Goal: Task Accomplishment & Management: Use online tool/utility

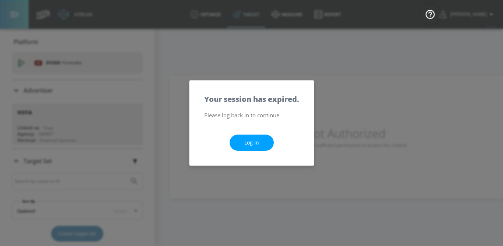
scroll to position [91, 0]
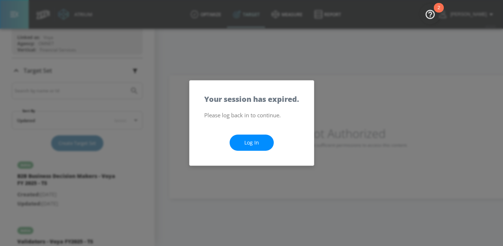
click at [256, 148] on link "Log In" at bounding box center [252, 143] width 44 height 17
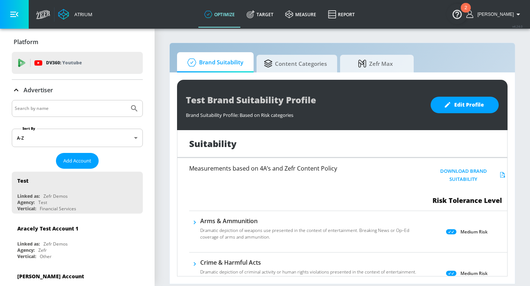
click at [75, 109] on input "Search by name" at bounding box center [71, 109] width 112 height 10
type input "land o frost"
click at [126, 101] on button "Submit Search" at bounding box center [134, 109] width 16 height 16
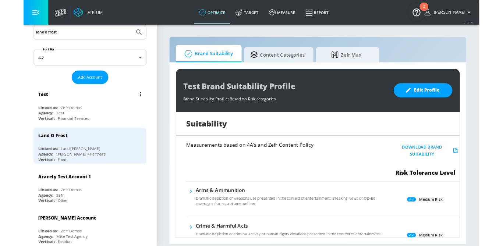
scroll to position [71, 0]
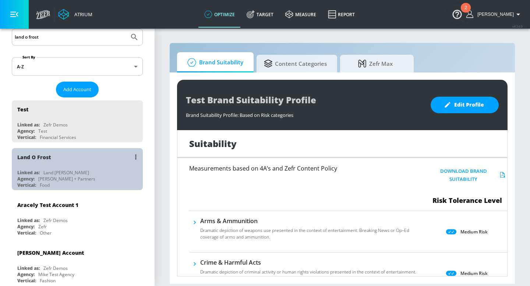
click at [67, 175] on div "Land [PERSON_NAME]" at bounding box center [66, 173] width 46 height 6
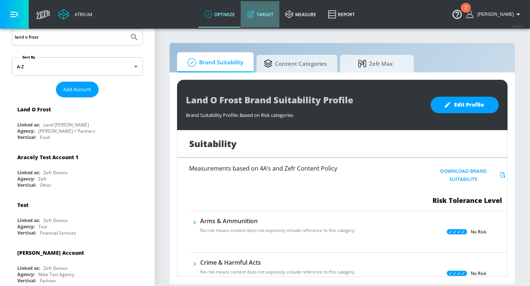
click at [255, 12] on icon at bounding box center [251, 14] width 8 height 8
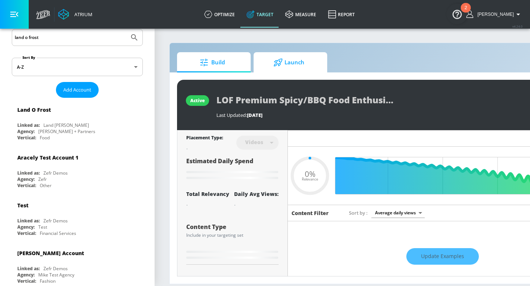
click at [292, 62] on span "Launch" at bounding box center [289, 63] width 56 height 18
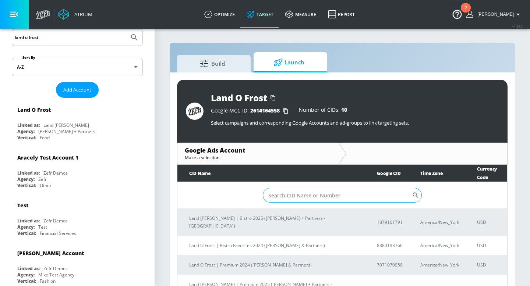
click at [284, 193] on input "Sort By" at bounding box center [337, 195] width 149 height 15
paste input "187-916-1791"
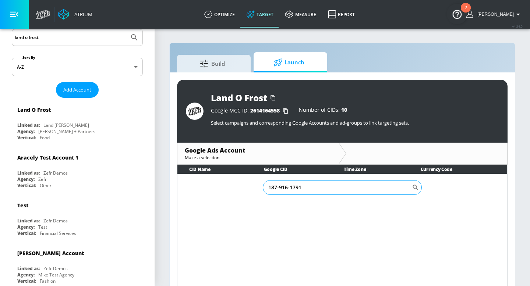
click at [291, 189] on input "187-916-1791" at bounding box center [337, 187] width 149 height 15
click at [290, 188] on input "187-916-1791" at bounding box center [337, 187] width 149 height 15
click at [279, 190] on input "187-9161791" at bounding box center [337, 187] width 149 height 15
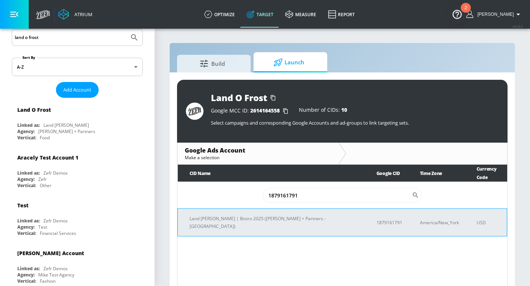
type input "1879161791"
click at [240, 215] on p "Land [PERSON_NAME] | Bistro 2025 ([PERSON_NAME] + Partners - [GEOGRAPHIC_DATA])" at bounding box center [274, 222] width 169 height 15
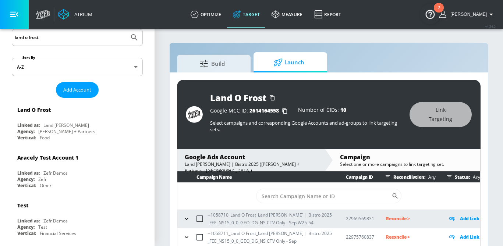
scroll to position [17, 0]
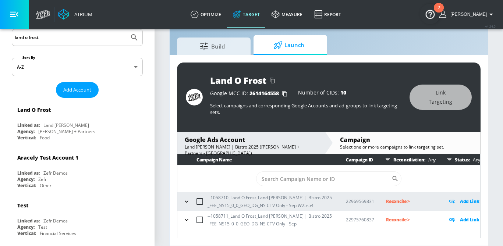
click at [185, 200] on icon "button" at bounding box center [186, 201] width 7 height 7
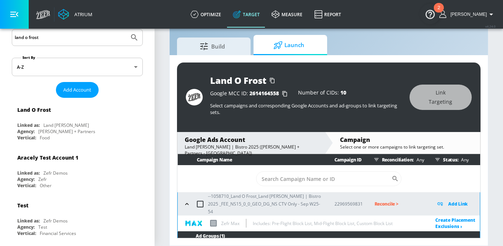
scroll to position [31, 0]
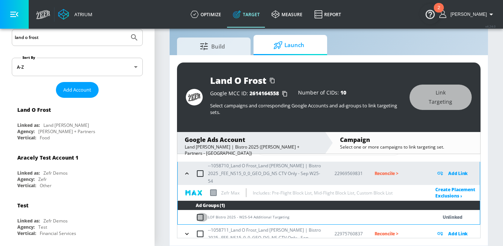
click at [201, 213] on input "checkbox" at bounding box center [202, 217] width 12 height 9
checkbox input "true"
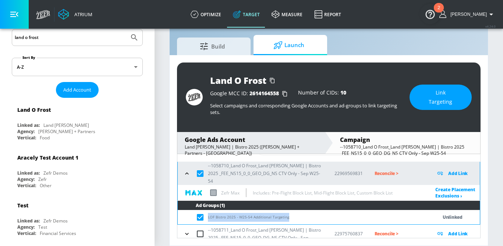
drag, startPoint x: 289, startPoint y: 214, endPoint x: 208, endPoint y: 213, distance: 81.0
click at [208, 213] on td "LOF Bistro 2025 - W25-54 Additional Targeting" at bounding box center [300, 217] width 245 height 14
copy td "LOF Bistro 2025 - W25-54 Additional Targeting"
click at [453, 92] on span "Link Targeting" at bounding box center [441, 97] width 33 height 18
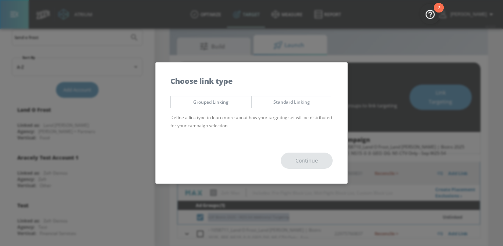
click at [280, 108] on button "Standard Linking" at bounding box center [291, 102] width 81 height 12
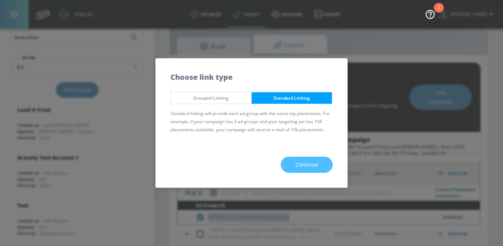
click at [304, 172] on button "Continue" at bounding box center [307, 165] width 52 height 17
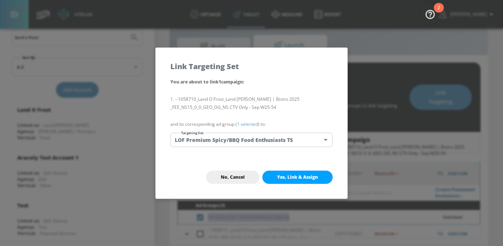
click at [263, 138] on body "Atrium optimize Target measure Report optimize Target measure Report v 4.24.0 […" at bounding box center [251, 115] width 503 height 264
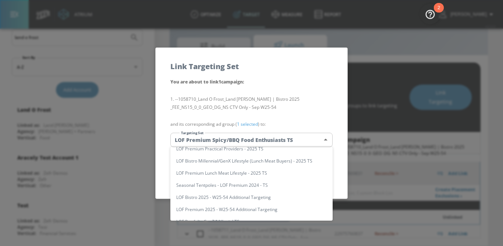
scroll to position [0, 0]
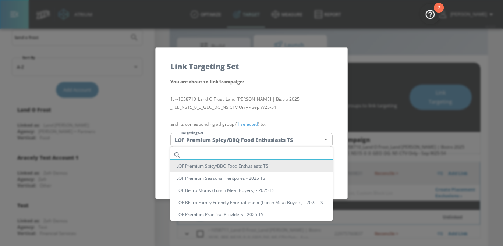
click at [239, 153] on input "text" at bounding box center [258, 155] width 148 height 10
paste input "LOF Portfolio GenZ/Millenial TS"
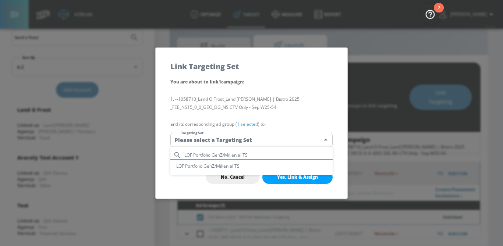
type input "LOF Portfolio GenZ/Millenial TS"
click at [289, 105] on div at bounding box center [251, 123] width 503 height 246
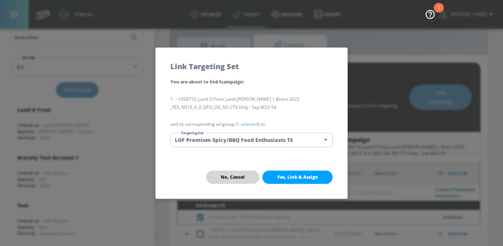
click at [218, 183] on button "No, Cancel" at bounding box center [232, 177] width 53 height 13
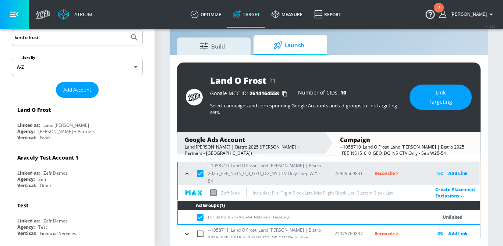
click at [200, 214] on input "checkbox" at bounding box center [202, 217] width 12 height 9
checkbox input "false"
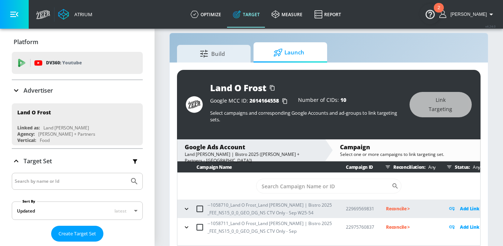
scroll to position [17, 0]
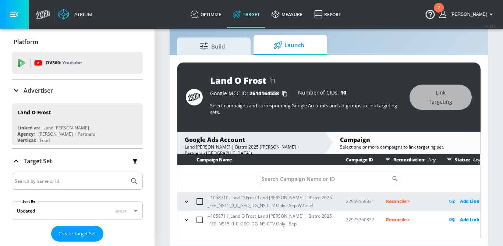
click at [183, 204] on icon "button" at bounding box center [186, 201] width 7 height 7
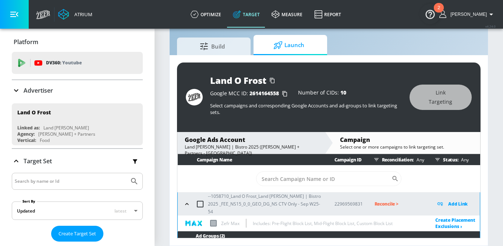
scroll to position [45, 0]
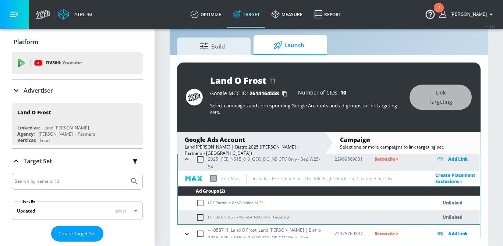
click at [200, 199] on input "checkbox" at bounding box center [202, 203] width 12 height 9
checkbox input "true"
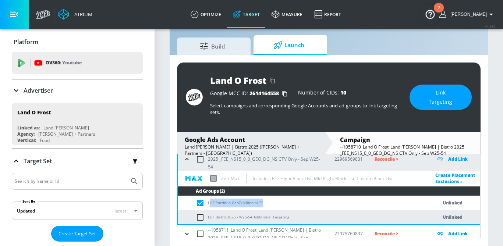
drag, startPoint x: 268, startPoint y: 197, endPoint x: 209, endPoint y: 198, distance: 58.2
click at [209, 198] on td "LOF Portfolio GenZ/Millenial TS" at bounding box center [300, 203] width 245 height 14
click at [255, 200] on td "LOF Portfolio GenZ/Millenial TS" at bounding box center [300, 203] width 245 height 14
drag, startPoint x: 261, startPoint y: 197, endPoint x: 207, endPoint y: 198, distance: 53.8
click at [207, 198] on td "LOF Portfolio GenZ/Millenial TS" at bounding box center [300, 203] width 245 height 14
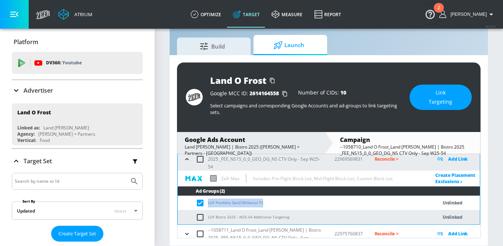
copy td "LOF Portfolio GenZ/Millenial TS"
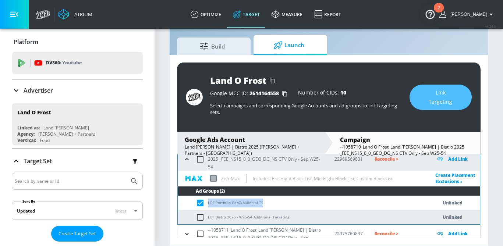
click at [441, 98] on span "Link Targeting" at bounding box center [441, 97] width 33 height 18
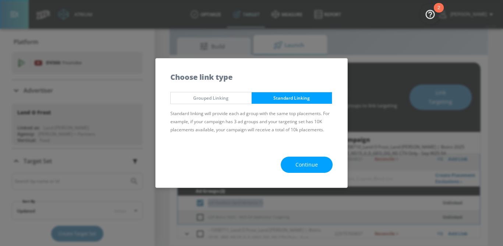
click at [319, 164] on button "Continue" at bounding box center [307, 165] width 52 height 17
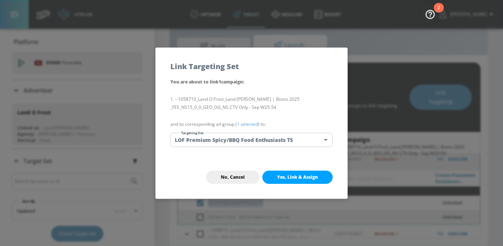
click at [284, 141] on body "Atrium optimize Target measure Report optimize Target measure Report v 4.24.0 S…" at bounding box center [251, 115] width 503 height 264
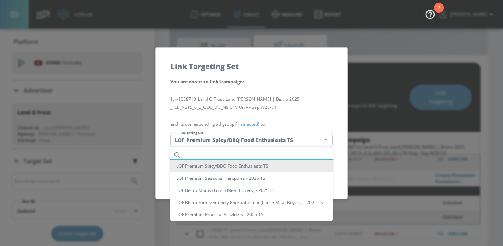
click at [223, 155] on input "text" at bounding box center [258, 155] width 148 height 10
paste input "LOF Portfolio GenZ/Millenial TS"
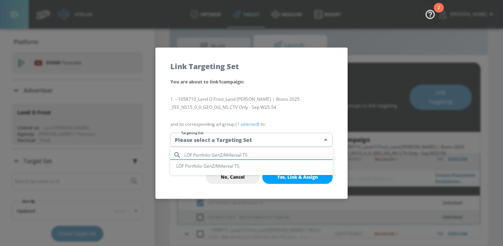
type input "LOF Portfolio GenZ/Millenial TS"
click at [220, 169] on li "LOF Portfolio GenZ/Millenial TS" at bounding box center [251, 166] width 162 height 12
type input "eaa40b0b-df14-4e66-8f62-6ef5420403e8"
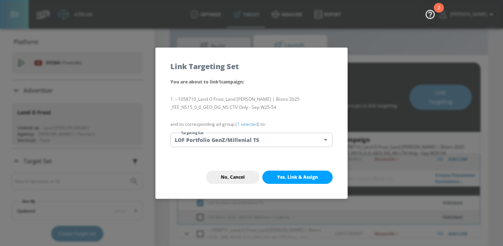
click at [247, 123] on link "1 selected" at bounding box center [247, 124] width 21 height 6
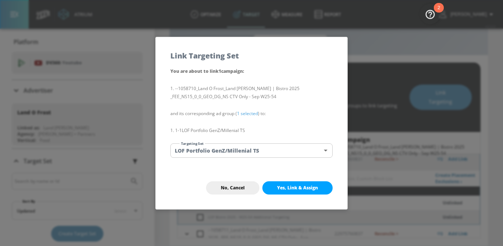
click at [289, 189] on span "Yes, Link & Assign" at bounding box center [297, 188] width 41 height 6
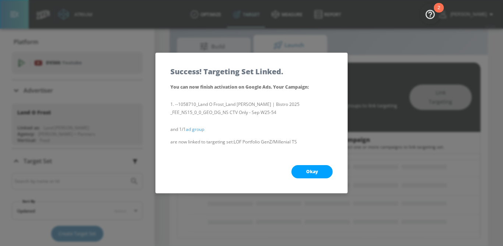
click at [309, 173] on span "Okay" at bounding box center [312, 172] width 12 height 6
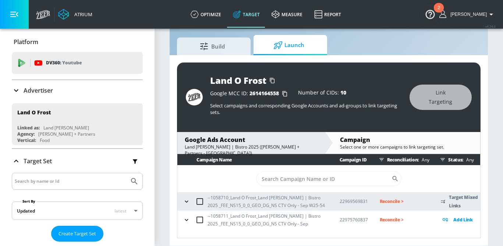
scroll to position [0, 0]
click at [187, 203] on icon "button" at bounding box center [186, 201] width 7 height 7
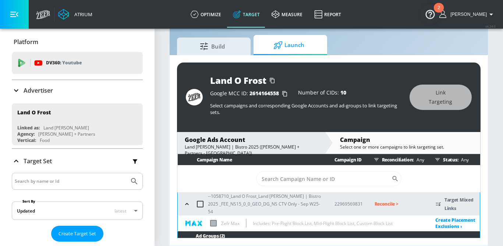
scroll to position [31, 0]
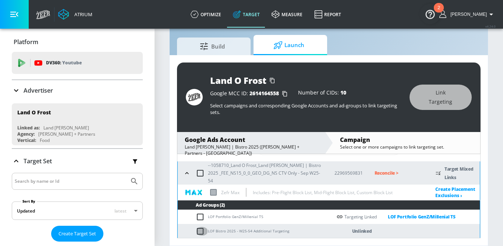
click at [201, 229] on input "checkbox" at bounding box center [202, 231] width 12 height 9
checkbox input "true"
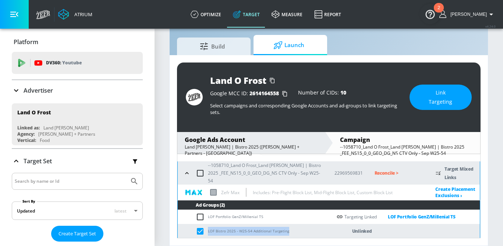
drag, startPoint x: 289, startPoint y: 226, endPoint x: 207, endPoint y: 225, distance: 82.5
click at [207, 225] on td "LOF Bistro 2025 - W25-54 Additional Targeting" at bounding box center [255, 231] width 154 height 14
copy td "LOF Bistro 2025 - W25-54 Additional Targeting"
click at [449, 95] on span "Link Targeting" at bounding box center [441, 97] width 33 height 18
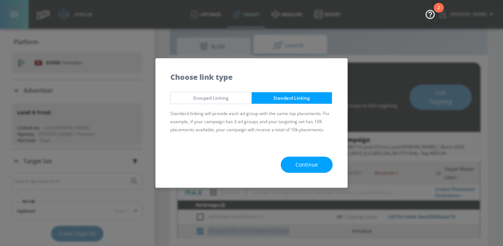
click at [306, 160] on button "Continue" at bounding box center [307, 165] width 52 height 17
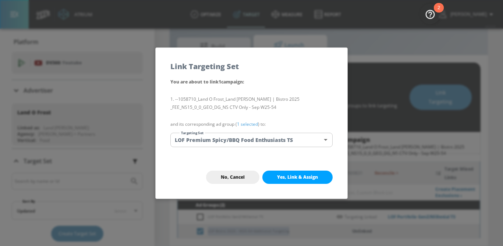
click at [272, 141] on body "Atrium optimize Target measure Report optimize Target measure Report v 4.24.0 S…" at bounding box center [251, 115] width 503 height 264
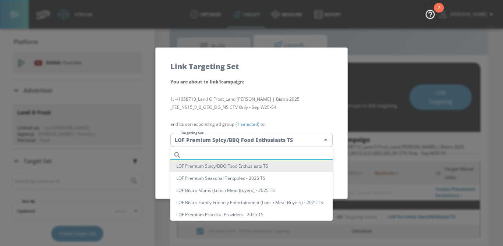
click at [232, 153] on input "text" at bounding box center [258, 155] width 148 height 10
paste input "LOF Bistro 2025 - W25-54 Additional Targeting"
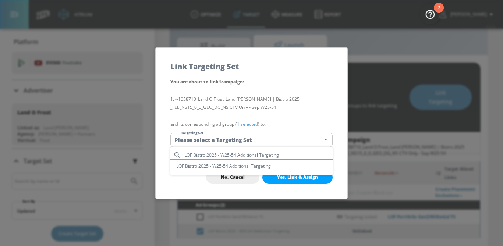
type input "LOF Bistro 2025 - W25-54 Additional Targeting"
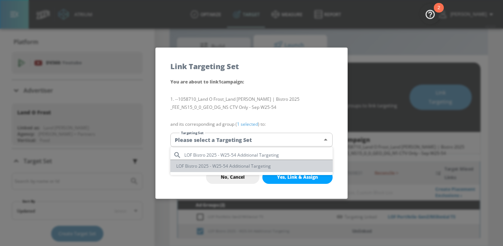
click at [230, 169] on li "LOF Bistro 2025 - W25-54 Additional Targeting" at bounding box center [251, 166] width 162 height 12
type input "1374b120-d430-42f4-ae3d-17845c0b7617"
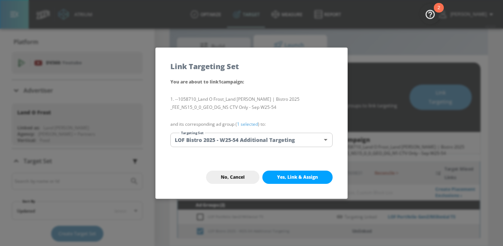
click at [247, 125] on link "1 selected" at bounding box center [247, 124] width 21 height 6
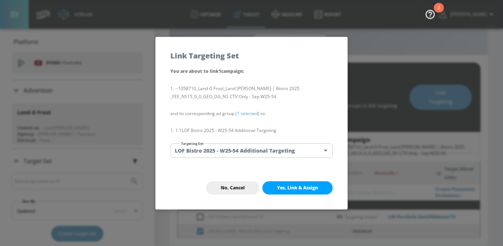
click at [281, 185] on span "Yes, Link & Assign" at bounding box center [297, 188] width 41 height 6
checkbox input "false"
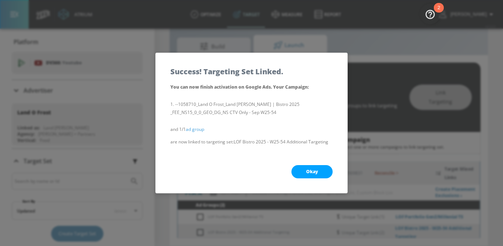
click at [309, 168] on button "Okay" at bounding box center [312, 171] width 41 height 13
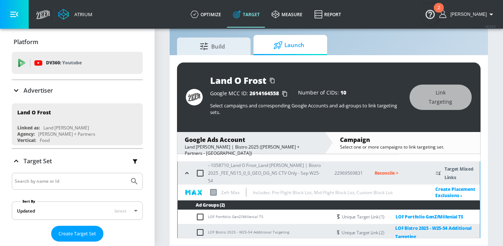
scroll to position [47, 0]
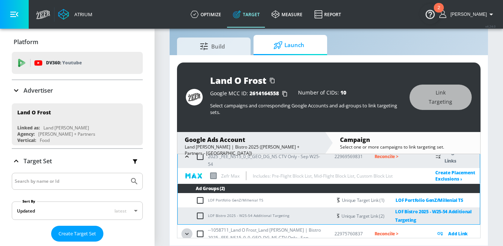
click at [188, 230] on icon "button" at bounding box center [186, 233] width 7 height 7
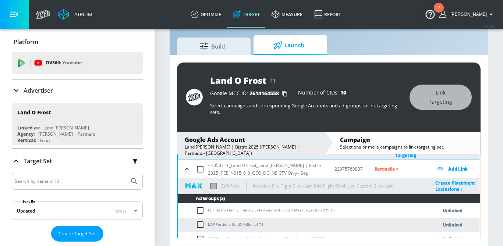
scroll to position [113, 0]
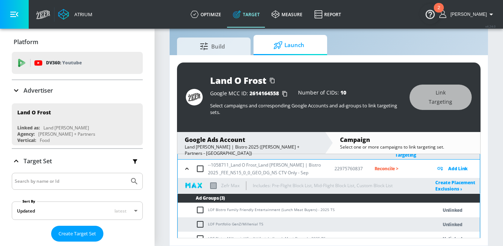
click at [200, 206] on input "checkbox" at bounding box center [202, 210] width 12 height 9
checkbox input "true"
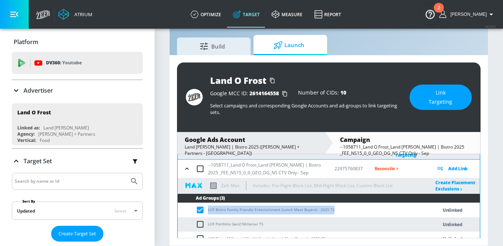
drag, startPoint x: 338, startPoint y: 205, endPoint x: 207, endPoint y: 205, distance: 130.3
click at [207, 205] on td "LOF Bistro Family Friendly Entertainment (Lunch Meat Buyers) - 2025 TS" at bounding box center [300, 210] width 245 height 14
copy td "LOF Bistro Family Friendly Entertainment (Lunch Meat Buyers) - 2025 TS"
click at [454, 102] on span "Link Targeting" at bounding box center [441, 97] width 33 height 18
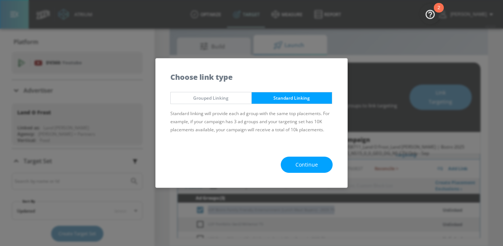
click at [292, 162] on button "Continue" at bounding box center [307, 165] width 52 height 17
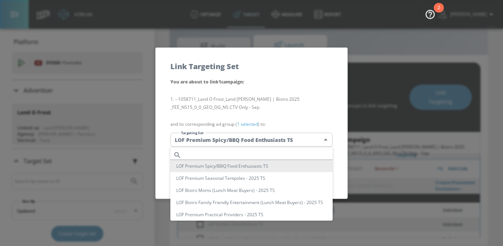
click at [255, 141] on body "Atrium optimize Target measure Report optimize Target measure Report v 4.24.0 S…" at bounding box center [251, 115] width 503 height 264
click at [203, 152] on input "text" at bounding box center [258, 155] width 148 height 10
paste input "LOF Bistro Family Friendly Entertainment (Lunch Meat Buyers) - 2025 TS"
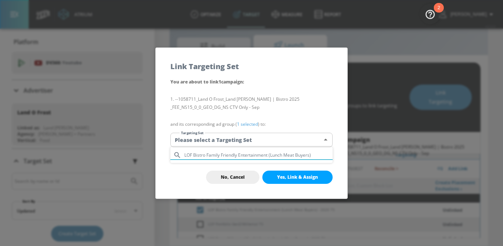
type input "LOF Bistro Family Friendly Entertainment (Lunch Meat Buyers)"
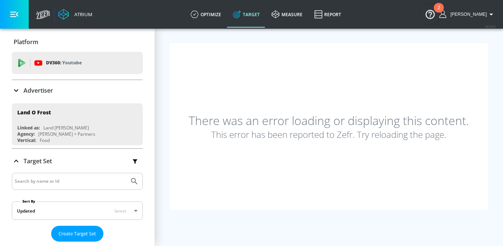
scroll to position [0, 0]
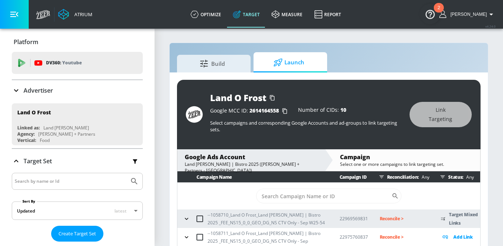
scroll to position [17, 0]
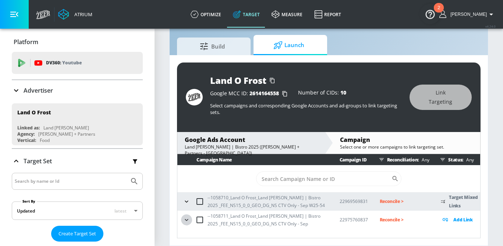
click at [188, 216] on icon "button" at bounding box center [186, 219] width 7 height 7
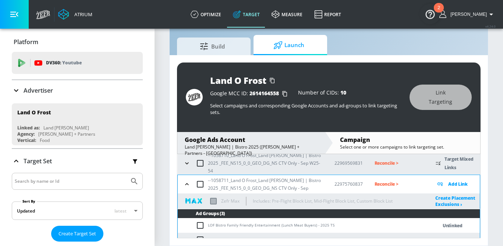
scroll to position [60, 0]
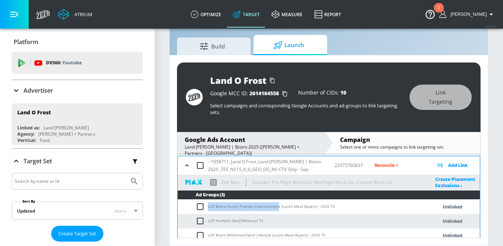
drag, startPoint x: 277, startPoint y: 201, endPoint x: 208, endPoint y: 203, distance: 69.6
click at [208, 203] on td "LOF Bistro Family Friendly Entertainment (Lunch Meat Buyers) - 2025 TS" at bounding box center [300, 207] width 245 height 14
copy td "LOF Bistro Family Friendly Entertainmen"
click at [199, 203] on input "checkbox" at bounding box center [202, 207] width 12 height 9
checkbox input "true"
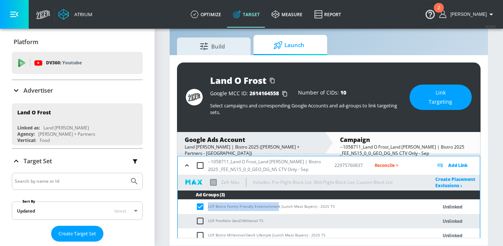
click at [426, 101] on span "Link Targeting" at bounding box center [441, 97] width 33 height 18
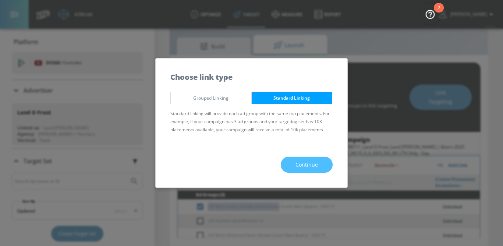
click at [324, 159] on button "Continue" at bounding box center [307, 165] width 52 height 17
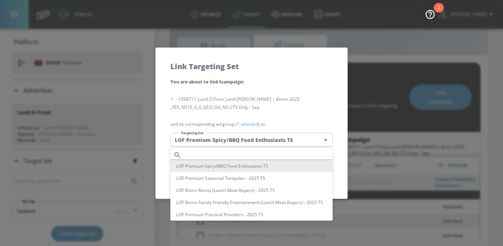
click at [281, 137] on body "Atrium optimize Target measure Report optimize Target measure Report v 4.24.0 S…" at bounding box center [251, 115] width 503 height 264
click at [225, 152] on input "text" at bounding box center [258, 155] width 148 height 10
paste input "LOF Bistro Family Friendly Entertainmen"
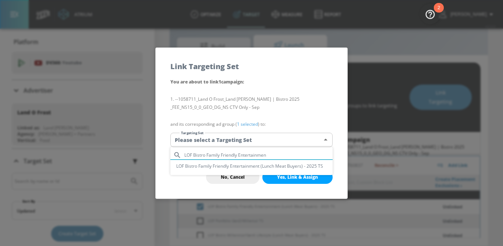
type input "LOF Bistro Family Friendly Entertainmen"
click at [237, 168] on li "LOF Bistro Family Friendly Entertainment (Lunch Meat Buyers) - 2025 TS" at bounding box center [251, 166] width 162 height 12
type input "f1c5c36e-c1be-4d84-bb55-0b96c53b62d8"
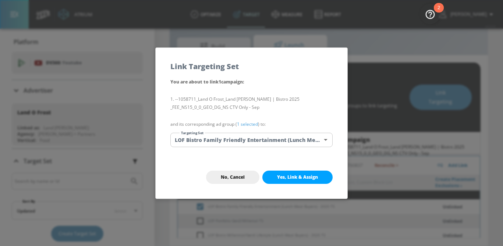
click at [249, 125] on link "1 selected" at bounding box center [247, 124] width 21 height 6
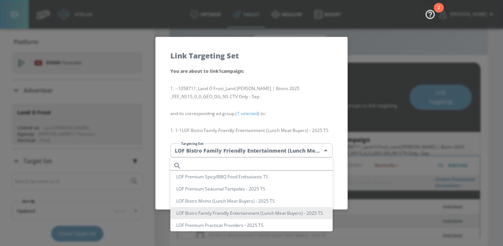
click at [311, 155] on body "Atrium optimize Target measure Report optimize Target measure Report v 4.24.0 S…" at bounding box center [251, 115] width 503 height 264
click at [329, 102] on div at bounding box center [251, 123] width 503 height 246
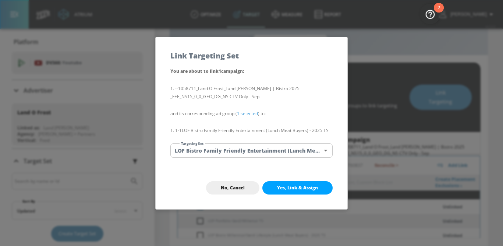
click at [307, 187] on span "Yes, Link & Assign" at bounding box center [297, 188] width 41 height 6
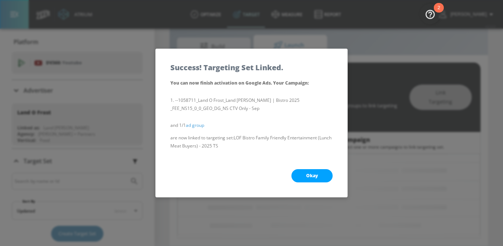
click at [313, 176] on span "Okay" at bounding box center [312, 176] width 12 height 6
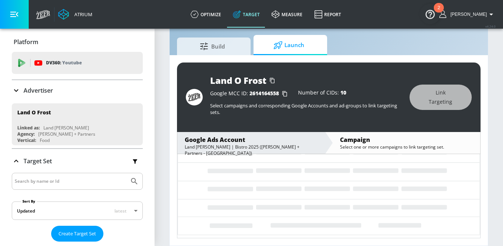
scroll to position [0, 0]
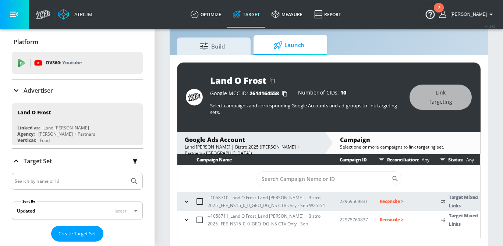
click at [185, 223] on icon "button" at bounding box center [186, 219] width 7 height 7
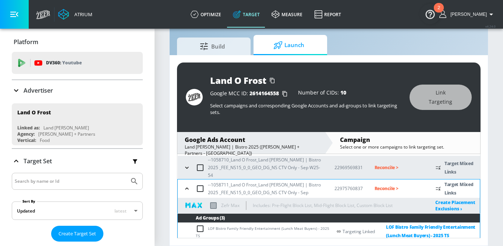
scroll to position [62, 0]
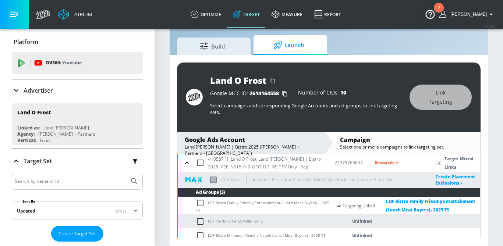
click at [196, 218] on td "LOF Portfolio GenZ/Millenial TS" at bounding box center [255, 221] width 154 height 14
click at [203, 217] on input "checkbox" at bounding box center [202, 221] width 12 height 9
checkbox input "true"
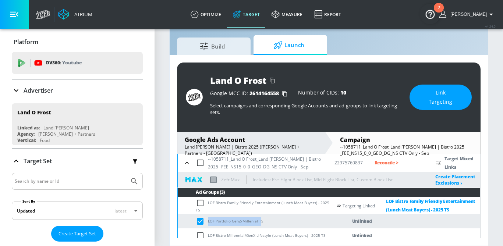
drag, startPoint x: 260, startPoint y: 218, endPoint x: 206, endPoint y: 217, distance: 53.8
click at [206, 217] on td "LOF Portfolio GenZ/Millenial TS" at bounding box center [255, 221] width 154 height 14
copy td "LOF Portfolio GenZ/Millenial T"
click at [441, 99] on span "Link Targeting" at bounding box center [441, 97] width 33 height 18
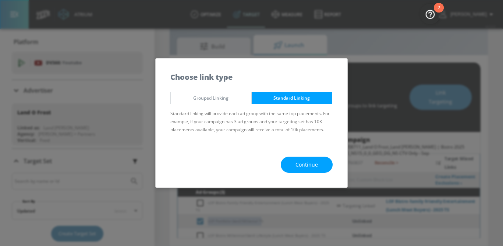
click at [300, 168] on span "Continue" at bounding box center [307, 165] width 22 height 9
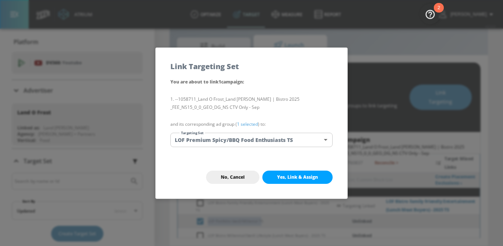
click at [260, 138] on body "Atrium optimize Target measure Report optimize Target measure Report v 4.24.0 S…" at bounding box center [251, 115] width 503 height 264
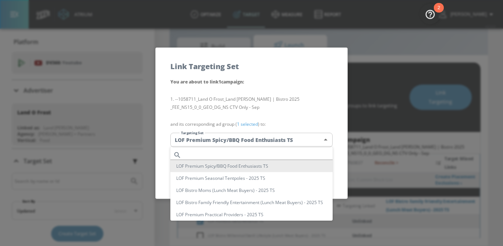
click at [217, 155] on input "text" at bounding box center [258, 155] width 148 height 10
paste input "LOF Portfolio GenZ/Millenial T"
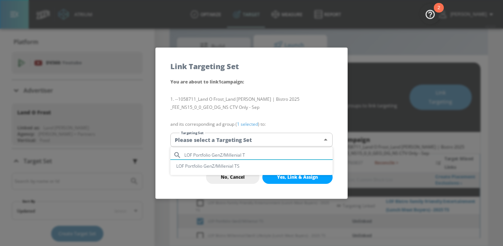
type input "LOF Portfolio GenZ/Millenial T"
click at [218, 169] on li "LOF Portfolio GenZ/Millenial TS" at bounding box center [251, 166] width 162 height 12
type input "eaa40b0b-df14-4e66-8f62-6ef5420403e8"
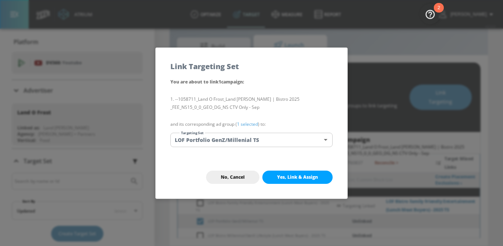
click at [249, 122] on link "1 selected" at bounding box center [247, 124] width 21 height 6
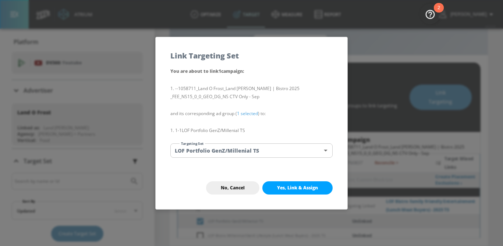
click at [292, 186] on span "Yes, Link & Assign" at bounding box center [297, 188] width 41 height 6
checkbox input "false"
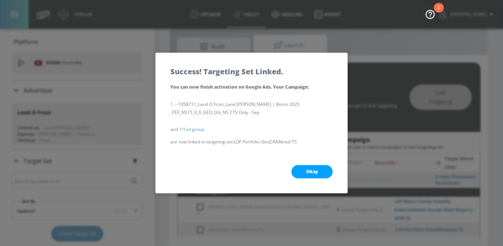
click at [311, 169] on span "Okay" at bounding box center [312, 172] width 12 height 6
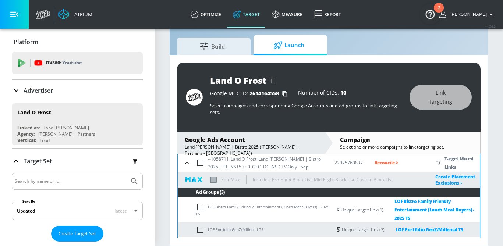
scroll to position [71, 0]
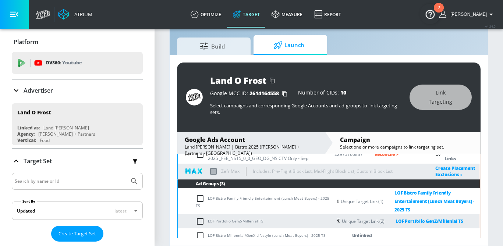
click at [200, 232] on input "checkbox" at bounding box center [202, 236] width 12 height 9
checkbox input "true"
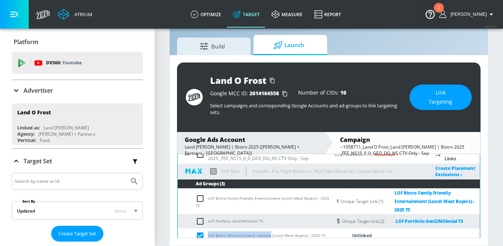
drag, startPoint x: 268, startPoint y: 230, endPoint x: 208, endPoint y: 230, distance: 59.6
click at [208, 230] on td "LOF Bistro Millennial/GenX Lifestyle (Lunch Meat Buyers) - 2025 TS" at bounding box center [255, 236] width 154 height 14
copy td "LOF Bistro Millennial/GenX Lifestyle"
click at [453, 85] on button "Link Targeting" at bounding box center [441, 97] width 62 height 25
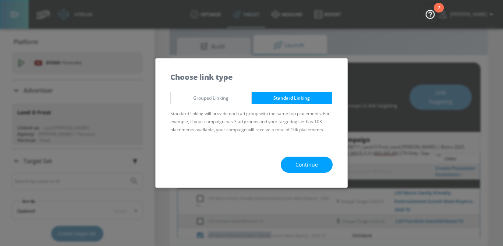
click at [314, 157] on button "Continue" at bounding box center [307, 165] width 52 height 17
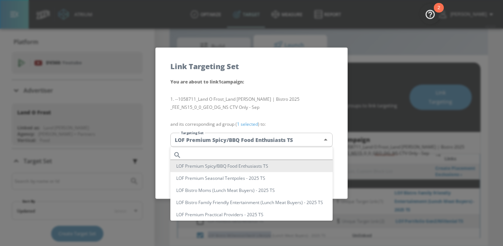
click at [272, 141] on body "Atrium optimize Target measure Report optimize Target measure Report v 4.24.0 S…" at bounding box center [251, 115] width 503 height 264
click at [239, 156] on input "text" at bounding box center [258, 155] width 148 height 10
paste input "LOF Bistro Millennial/GenX Lifestyle"
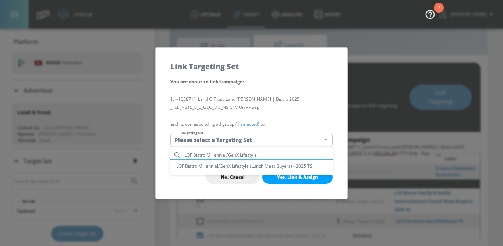
type input "LOF Bistro Millennial/GenX Lifestyle"
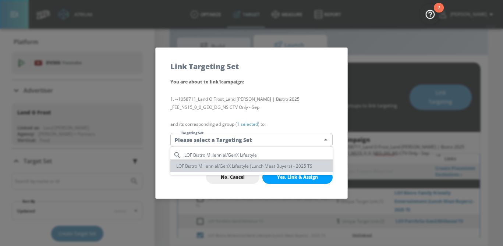
click at [245, 167] on li "LOF Bistro Millennial/GenX Lifestyle (Lunch Meat Buyers) - 2025 TS" at bounding box center [251, 166] width 162 height 12
type input "c22bb43b-9c62-4169-a54c-1daaeff36e5c"
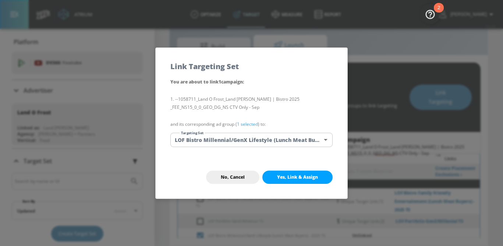
click at [243, 121] on link "1 selected" at bounding box center [247, 124] width 21 height 6
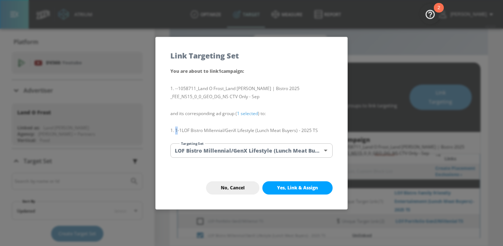
click at [243, 122] on div "You are about to link 1 campaign : --1058711_Land O Frost_Land O'Frost | Bistro…" at bounding box center [252, 117] width 192 height 100
click at [243, 115] on link "1 selected" at bounding box center [247, 113] width 21 height 6
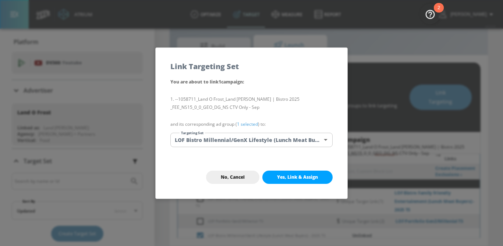
click at [247, 124] on link "1 selected" at bounding box center [247, 124] width 21 height 6
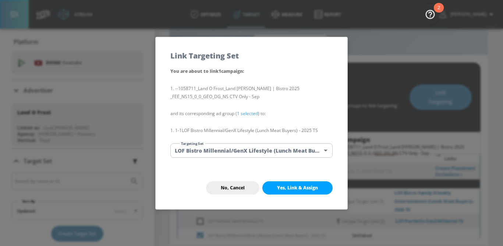
click at [307, 151] on body "Atrium optimize Target measure Report optimize Target measure Report v 4.24.0 S…" at bounding box center [251, 115] width 503 height 264
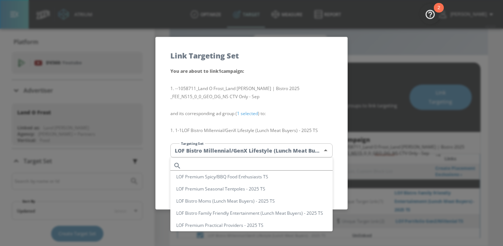
scroll to position [43, 0]
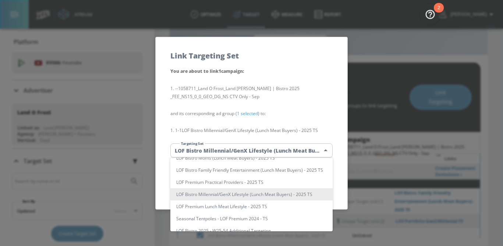
click at [327, 110] on div at bounding box center [251, 123] width 503 height 246
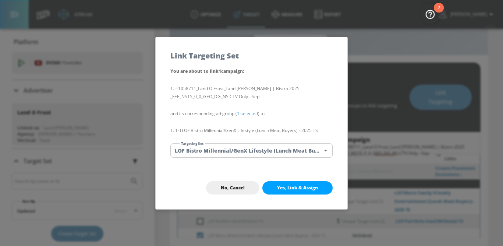
click at [300, 195] on div "No, Cancel Yes, Link & Assign" at bounding box center [252, 188] width 192 height 43
click at [300, 186] on span "Yes, Link & Assign" at bounding box center [297, 188] width 41 height 6
click at [300, 190] on div "No, Cancel Yes, Link & Assign" at bounding box center [252, 188] width 192 height 43
checkbox input "false"
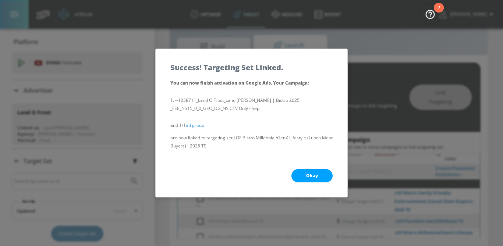
click at [313, 176] on span "Okay" at bounding box center [312, 176] width 12 height 6
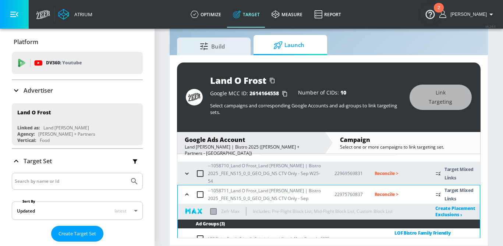
scroll to position [30, 0]
click at [384, 193] on p "Reconcile >" at bounding box center [400, 195] width 50 height 8
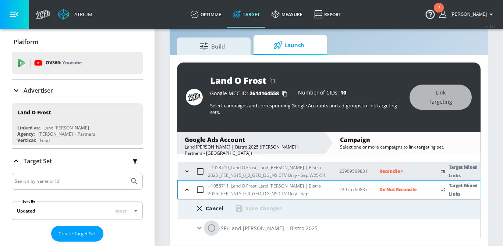
click at [216, 229] on input "radio" at bounding box center [211, 228] width 15 height 15
radio input "true"
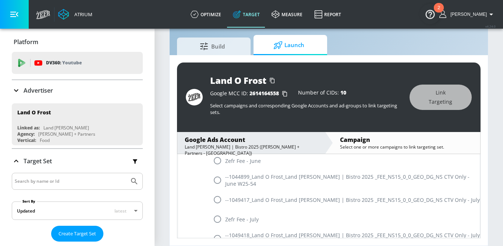
scroll to position [450, 0]
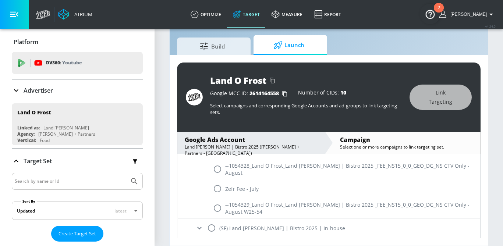
click at [197, 227] on icon at bounding box center [199, 228] width 9 height 9
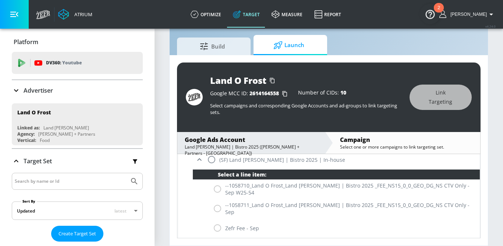
click at [220, 209] on div "--1058711_Land O Frost_Land [PERSON_NAME] | Bistro 2025 _FEE_NS15_0_0_GEO_DG_NS…" at bounding box center [336, 209] width 287 height 20
click at [218, 209] on div "--1058711_Land O Frost_Land [PERSON_NAME] | Bistro 2025 _FEE_NS15_0_0_GEO_DG_NS…" at bounding box center [336, 209] width 287 height 20
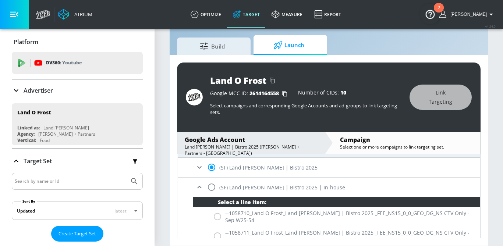
scroll to position [92, 0]
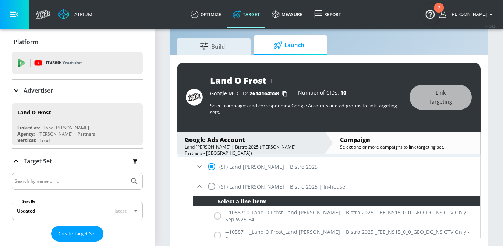
click at [213, 186] on input "radio" at bounding box center [211, 186] width 15 height 15
radio input "true"
radio input "false"
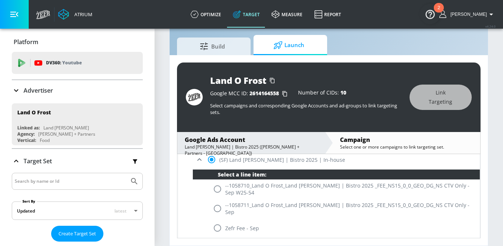
click at [219, 208] on input "radio" at bounding box center [217, 208] width 15 height 15
radio input "true"
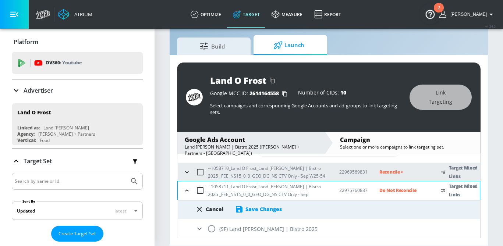
scroll to position [27, 0]
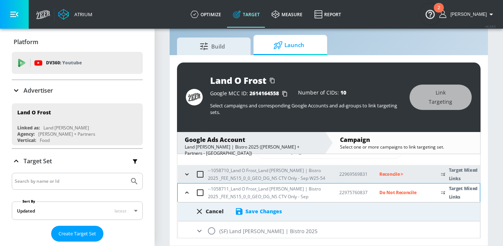
click at [254, 215] on div "Save Changes" at bounding box center [258, 211] width 47 height 9
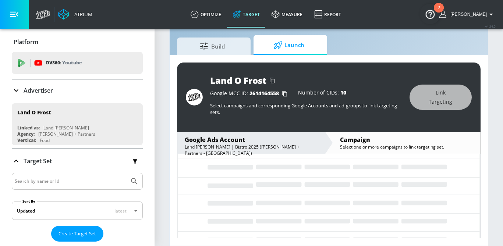
scroll to position [0, 0]
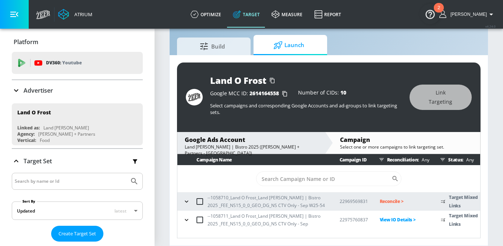
click at [384, 201] on p "Reconcile >" at bounding box center [405, 201] width 50 height 8
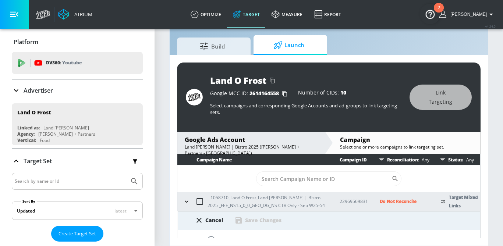
scroll to position [50, 0]
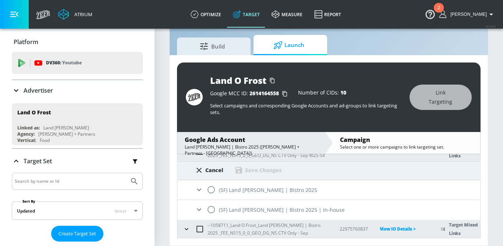
click at [213, 208] on input "radio" at bounding box center [211, 209] width 15 height 15
radio input "true"
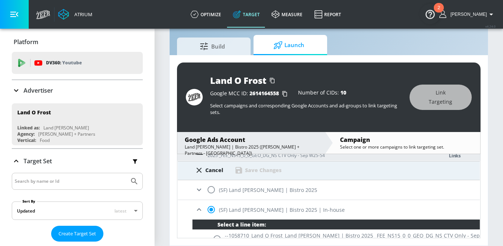
scroll to position [119, 0]
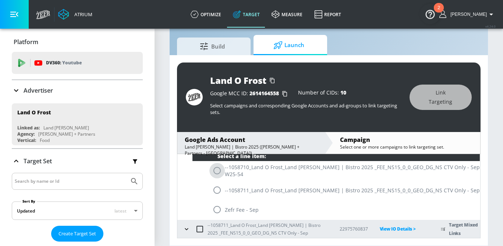
click at [220, 171] on input "radio" at bounding box center [216, 170] width 15 height 15
radio input "true"
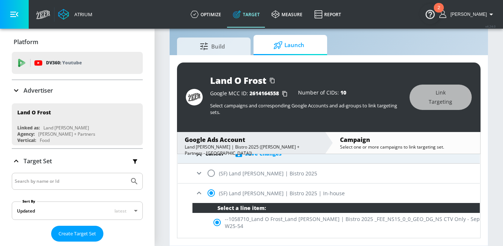
scroll to position [53, 0]
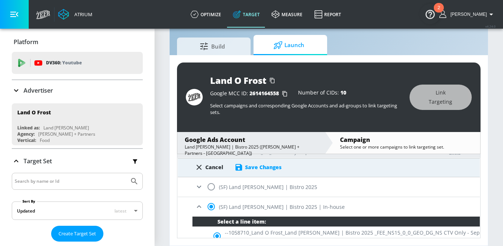
click at [265, 165] on div "Save Changes" at bounding box center [263, 167] width 36 height 7
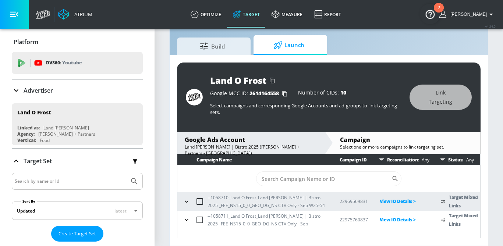
scroll to position [0, 0]
